Goal: Check status: Check status

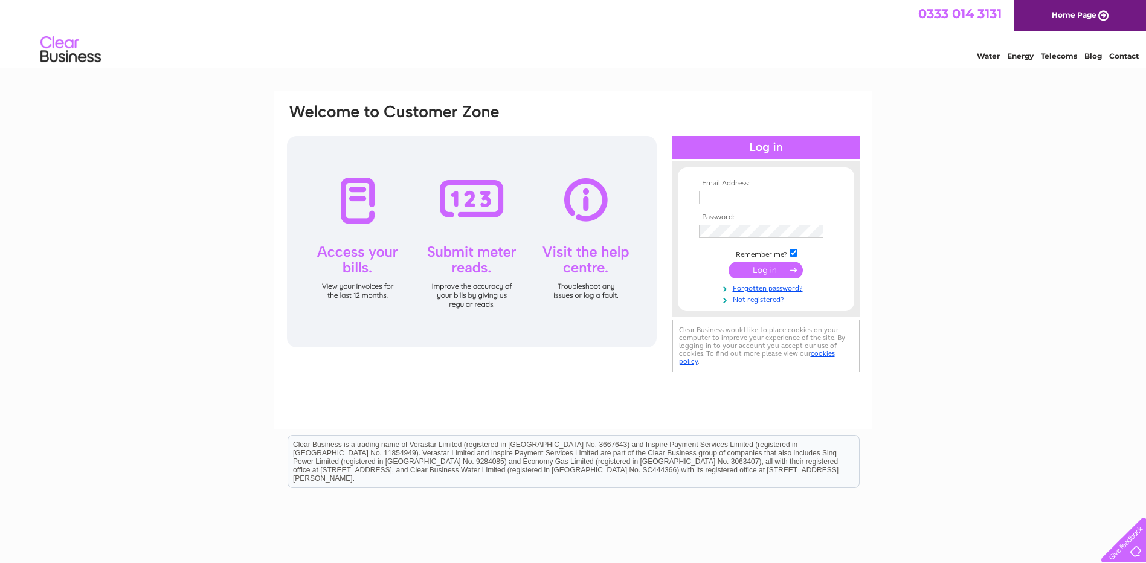
click at [766, 146] on div at bounding box center [765, 147] width 187 height 23
click at [716, 203] on input "text" at bounding box center [762, 198] width 126 height 14
type input "info@woodfuel.coop"
click at [764, 269] on input "submit" at bounding box center [766, 270] width 74 height 17
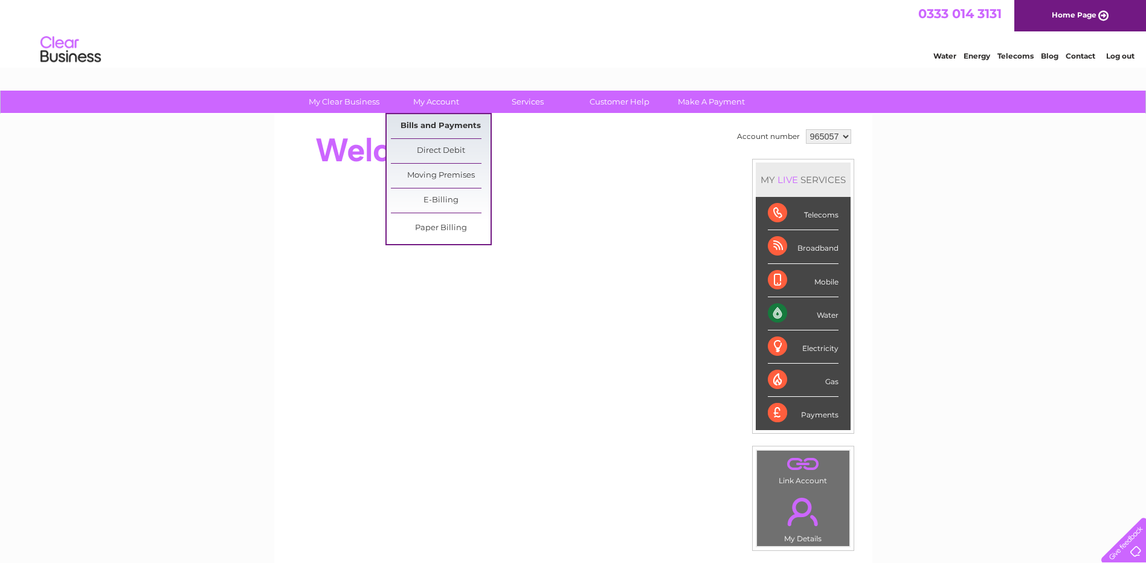
click at [429, 128] on link "Bills and Payments" at bounding box center [441, 126] width 100 height 24
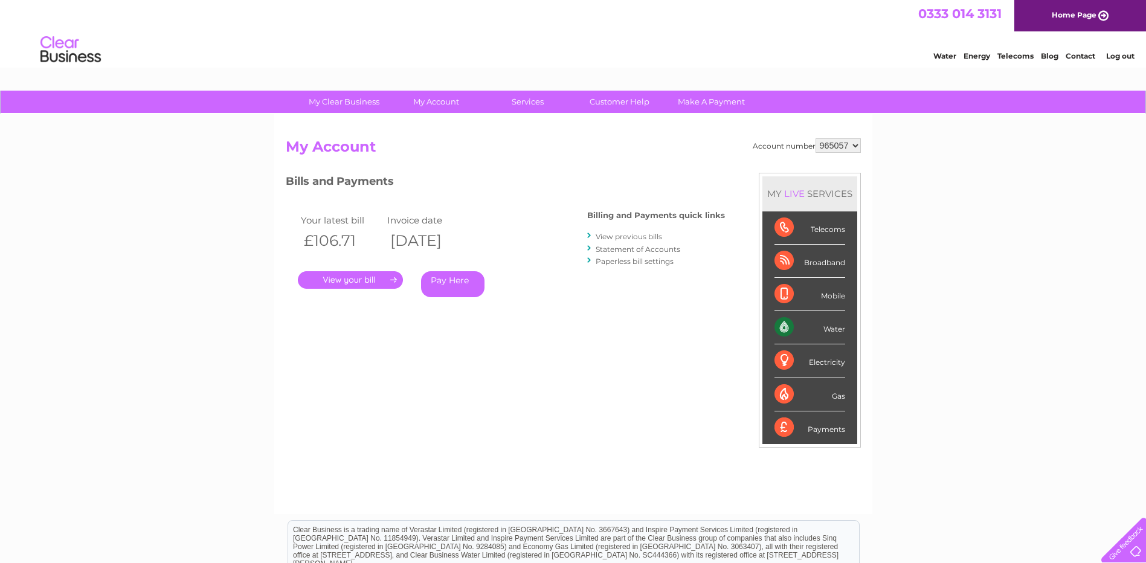
click at [385, 277] on link "." at bounding box center [350, 280] width 105 height 18
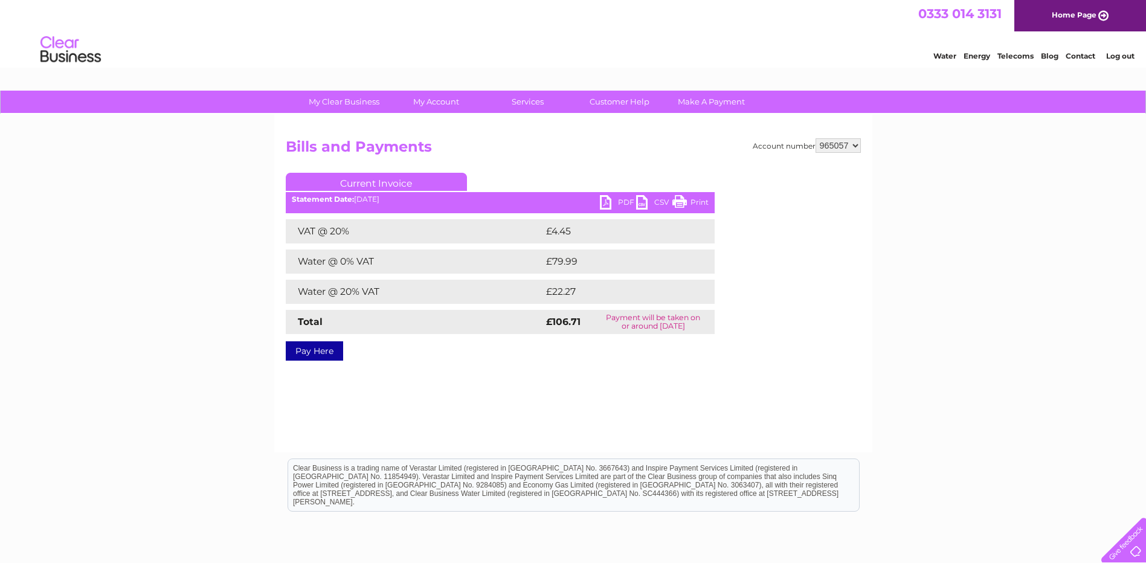
click at [620, 202] on link "PDF" at bounding box center [618, 204] width 36 height 18
click at [1123, 53] on link "Log out" at bounding box center [1120, 55] width 28 height 9
